Goal: Communication & Community: Answer question/provide support

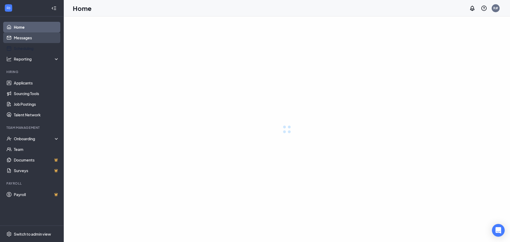
click at [28, 36] on link "Messages" at bounding box center [36, 37] width 45 height 11
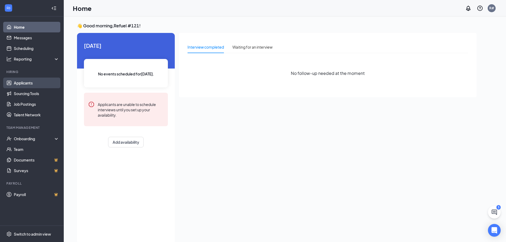
click at [24, 83] on link "Applicants" at bounding box center [36, 83] width 45 height 11
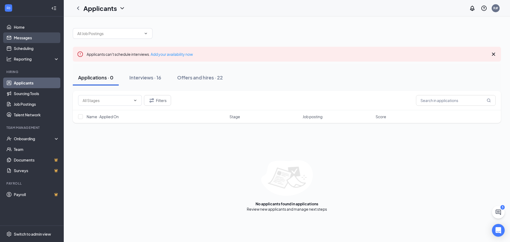
click at [33, 35] on link "Messages" at bounding box center [36, 37] width 45 height 11
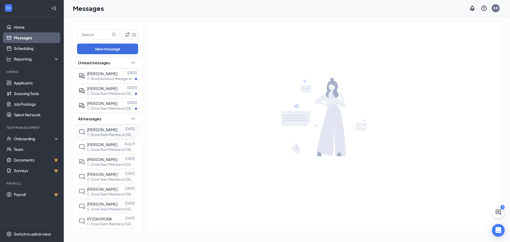
click at [107, 130] on span "[PERSON_NAME]" at bounding box center [102, 129] width 30 height 5
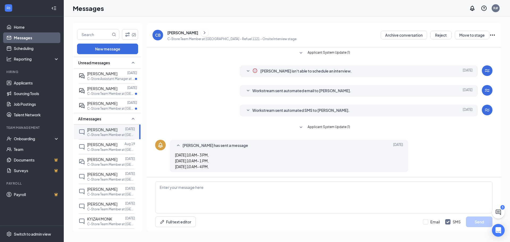
scroll to position [1, 0]
click at [102, 147] on div "[PERSON_NAME]" at bounding box center [102, 145] width 30 height 6
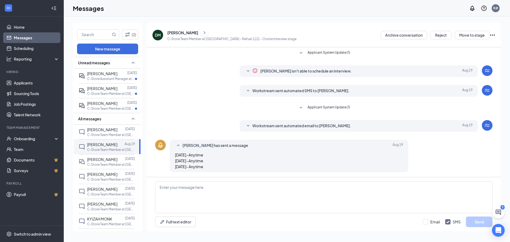
scroll to position [1, 0]
click at [107, 162] on p "C-Store Team Member at [GEOGRAPHIC_DATA] - Refuel 1121" at bounding box center [111, 164] width 48 height 5
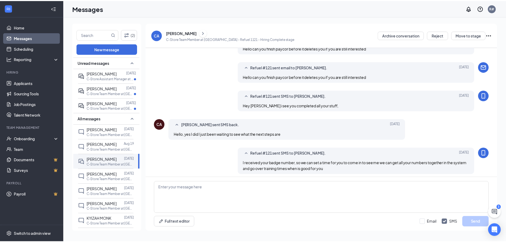
scroll to position [195, 0]
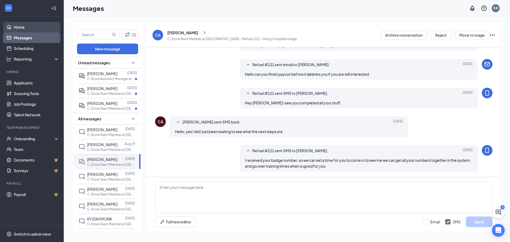
click at [23, 27] on link "Home" at bounding box center [36, 27] width 45 height 11
